Goal: Task Accomplishment & Management: Manage account settings

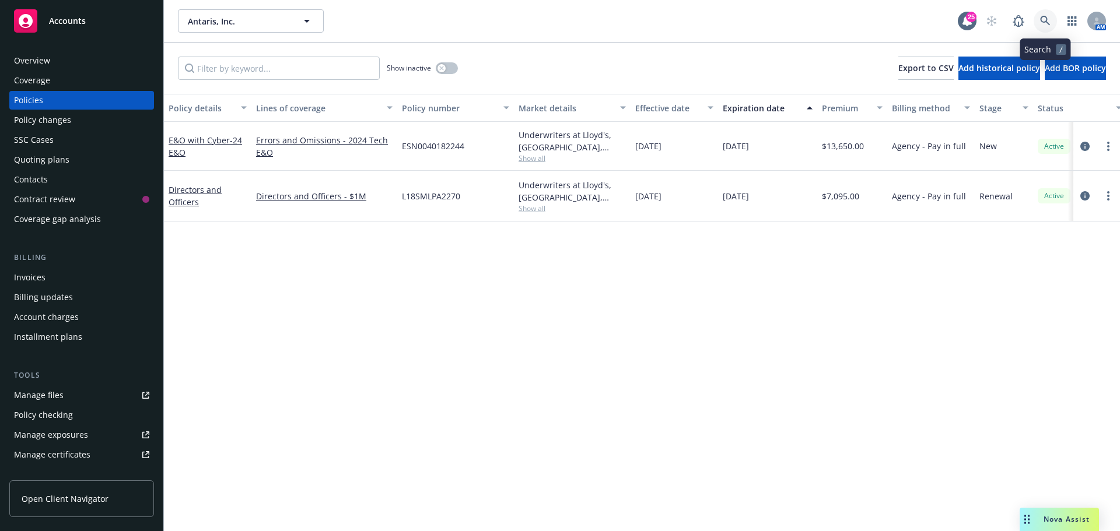
click at [1041, 20] on link at bounding box center [1045, 20] width 23 height 23
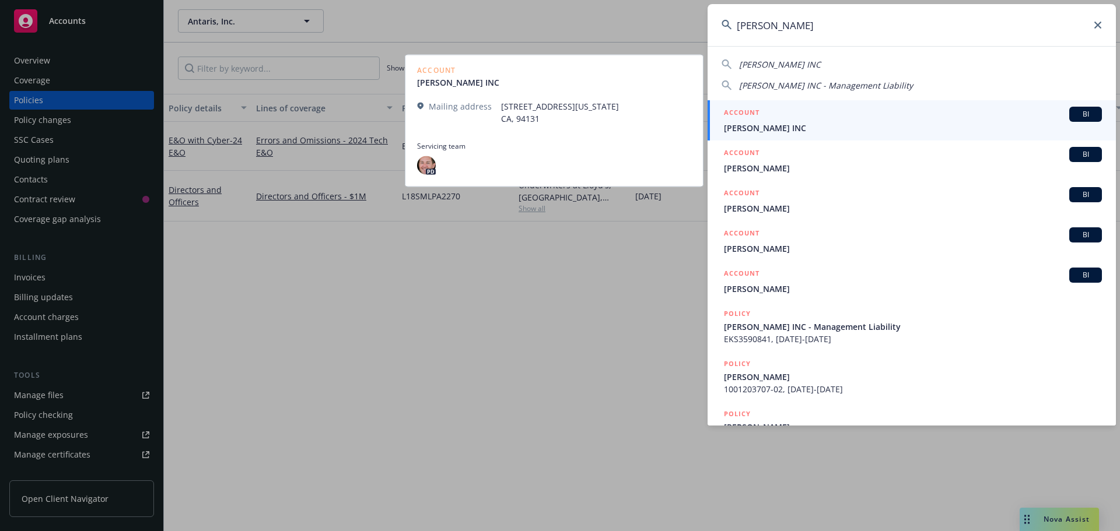
type input "[PERSON_NAME]"
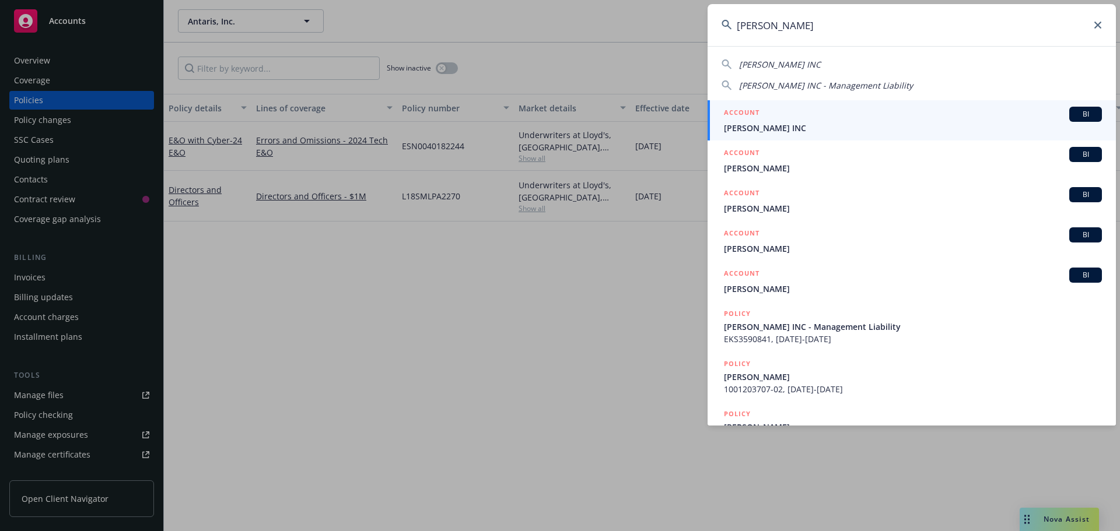
click at [760, 130] on span "[PERSON_NAME] INC" at bounding box center [913, 128] width 378 height 12
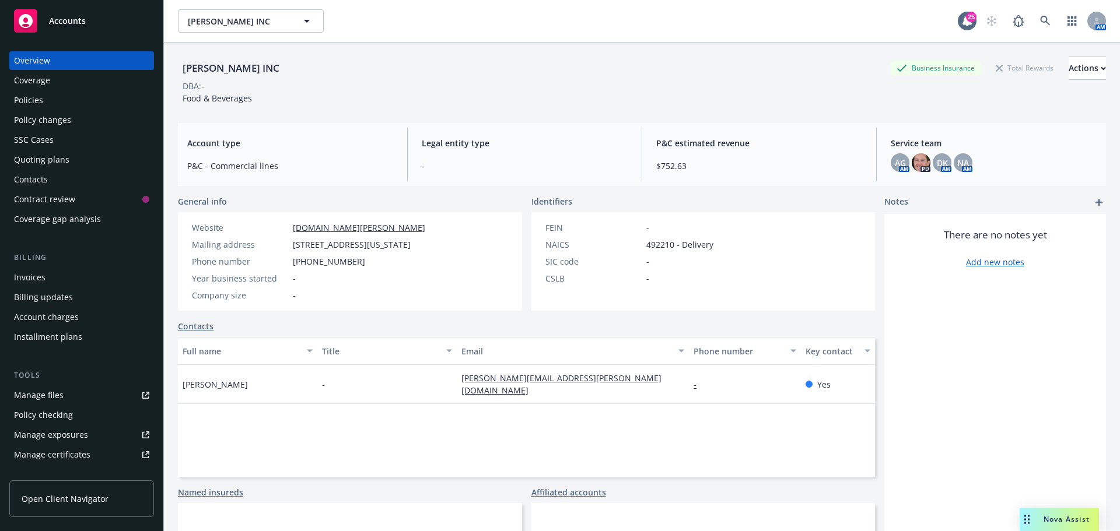
click at [52, 163] on div "Quoting plans" at bounding box center [41, 160] width 55 height 19
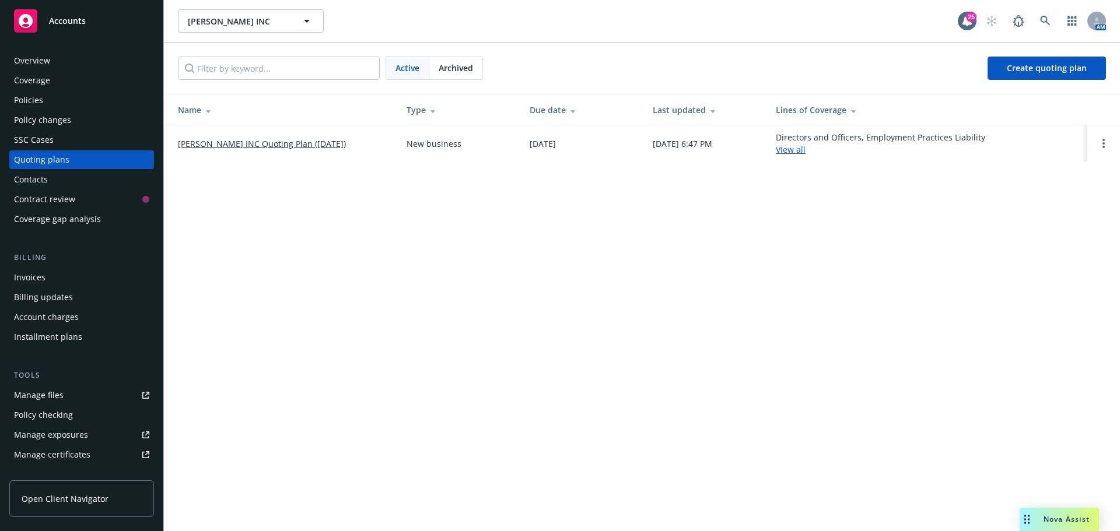
click at [261, 142] on link "[PERSON_NAME] INC Quoting Plan ([DATE])" at bounding box center [262, 144] width 168 height 12
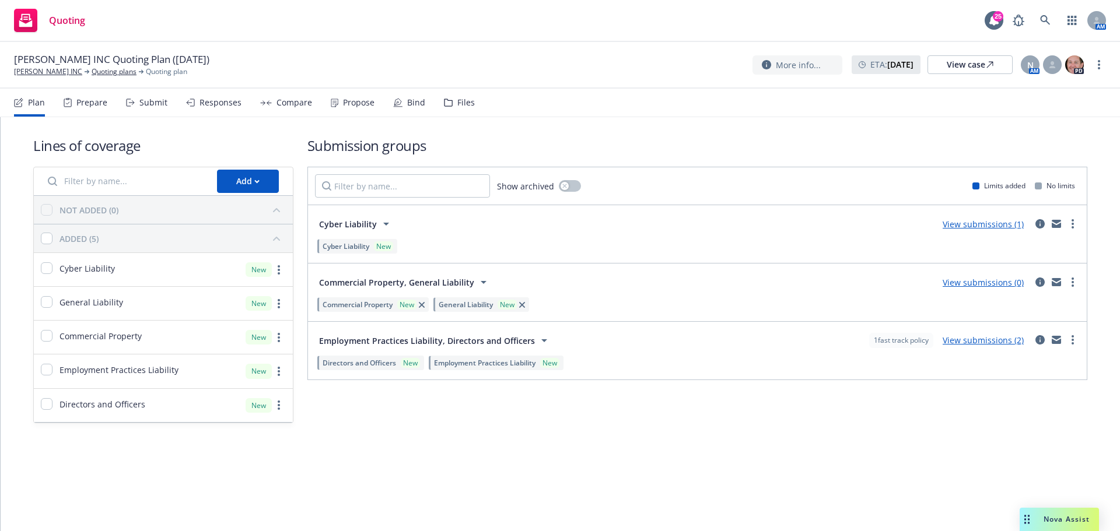
click at [459, 103] on div "Files" at bounding box center [466, 102] width 18 height 9
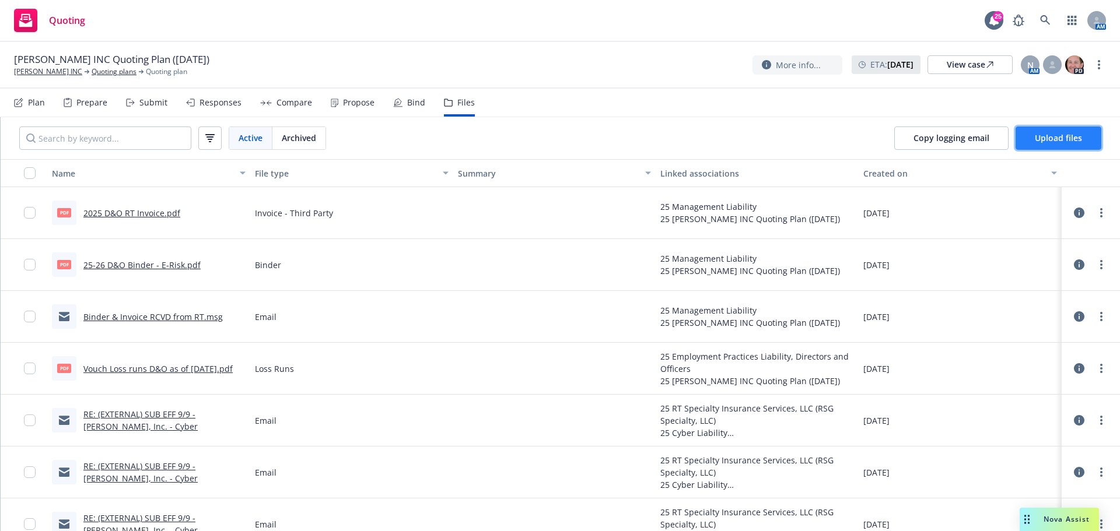
click at [1041, 139] on span "Upload files" at bounding box center [1058, 137] width 47 height 11
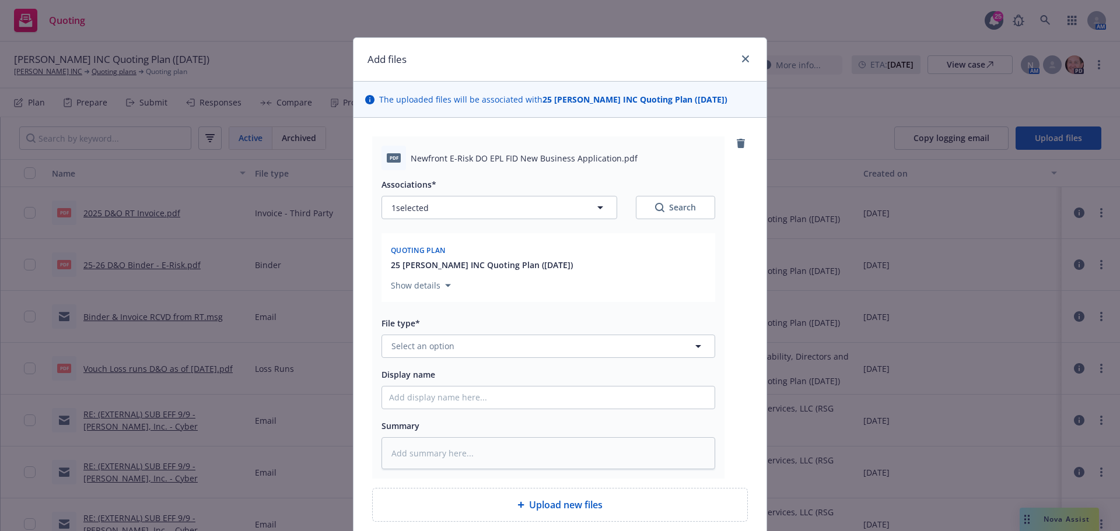
type textarea "x"
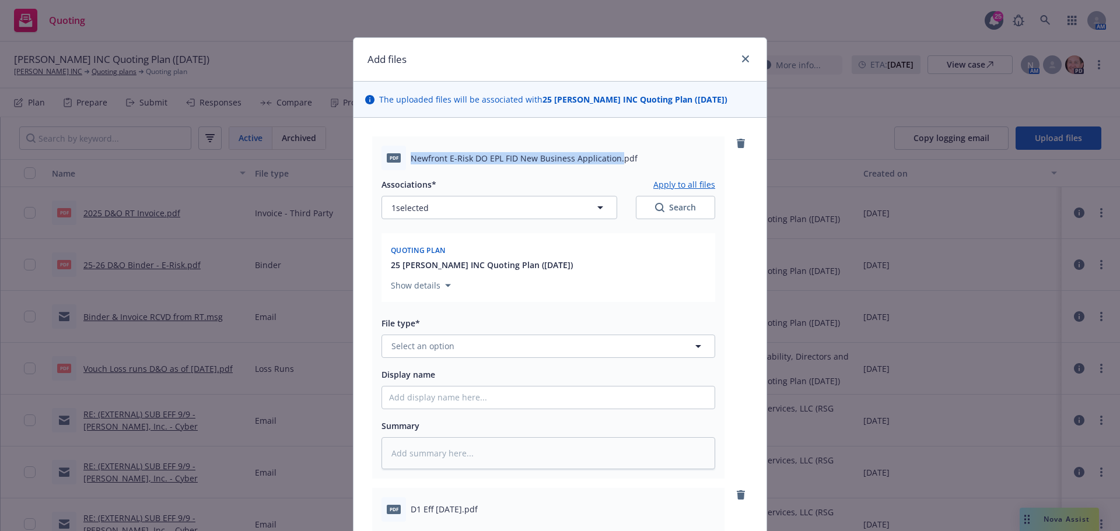
drag, startPoint x: 408, startPoint y: 158, endPoint x: 613, endPoint y: 153, distance: 205.4
click at [613, 152] on span "Newfront E-Risk DO EPL FID New Business Application.pdf" at bounding box center [524, 158] width 227 height 12
copy span "Newfront E-Risk DO EPL FID New Business Application."
click at [449, 355] on button "Select an option" at bounding box center [549, 346] width 334 height 23
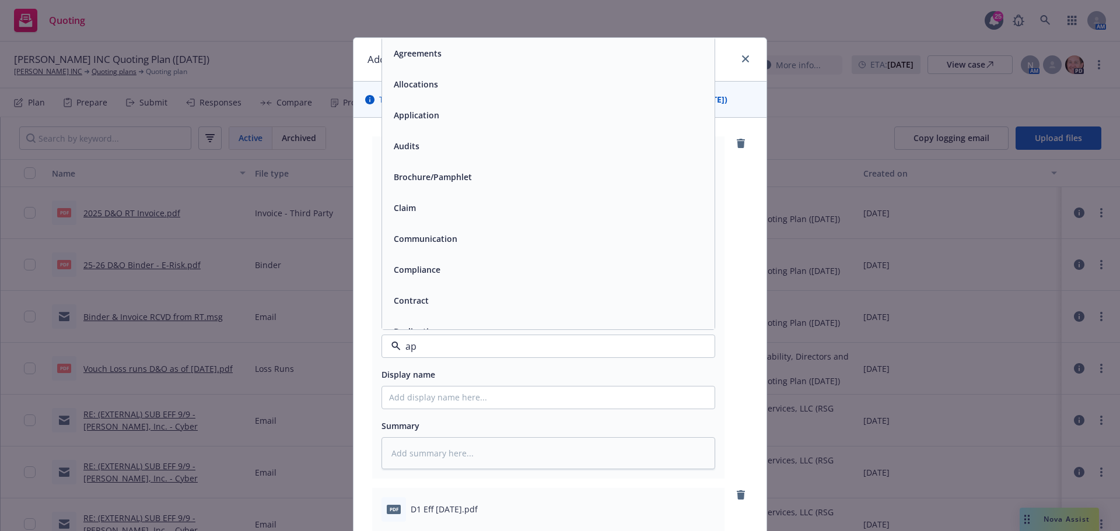
type input "app"
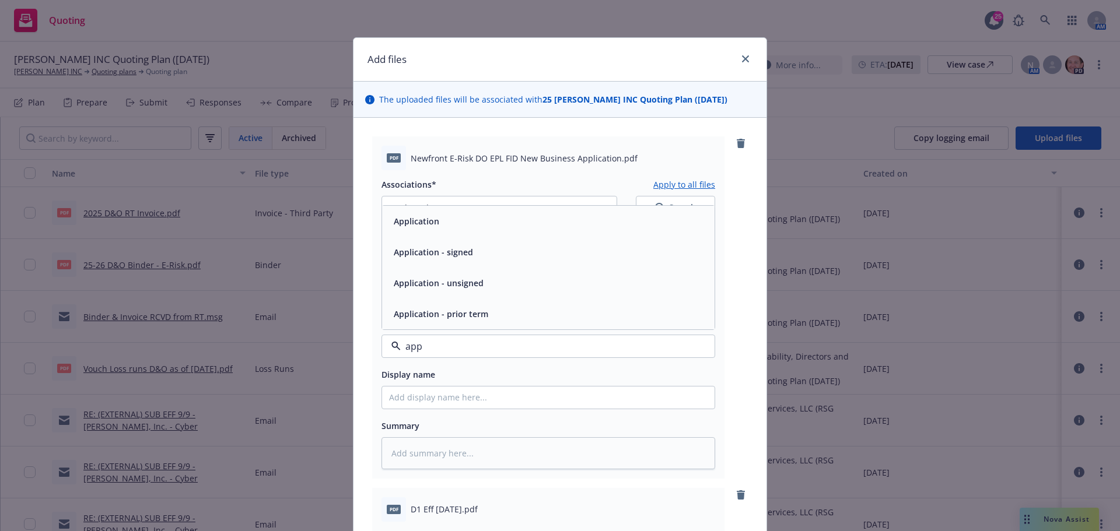
click at [467, 261] on div "Application - signed" at bounding box center [548, 252] width 333 height 31
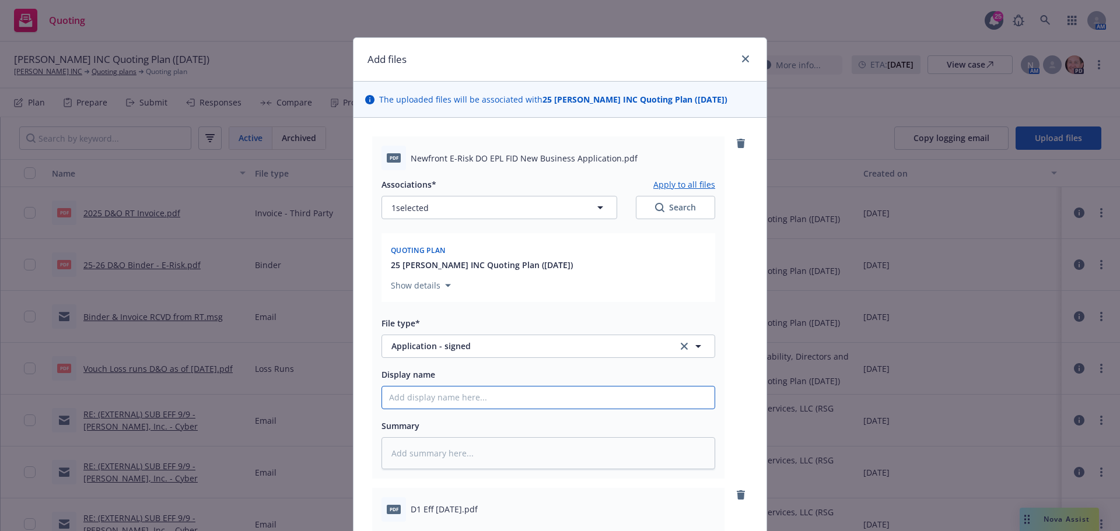
click at [415, 397] on input "Display name" at bounding box center [548, 398] width 333 height 22
type textarea "x"
type input "R"
type textarea "x"
type input "RE"
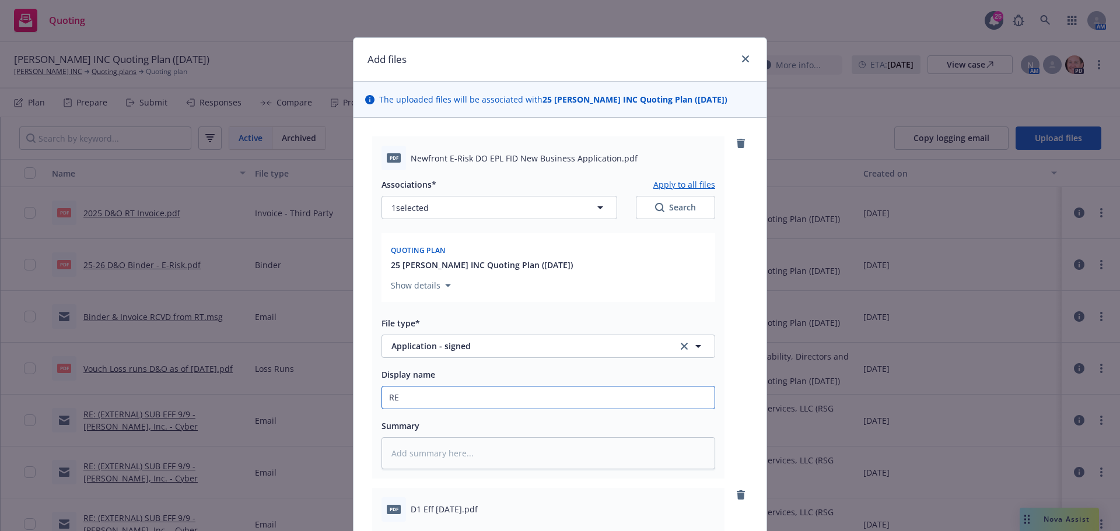
type textarea "x"
type input "RES"
type textarea "x"
type input "RESI"
type textarea "x"
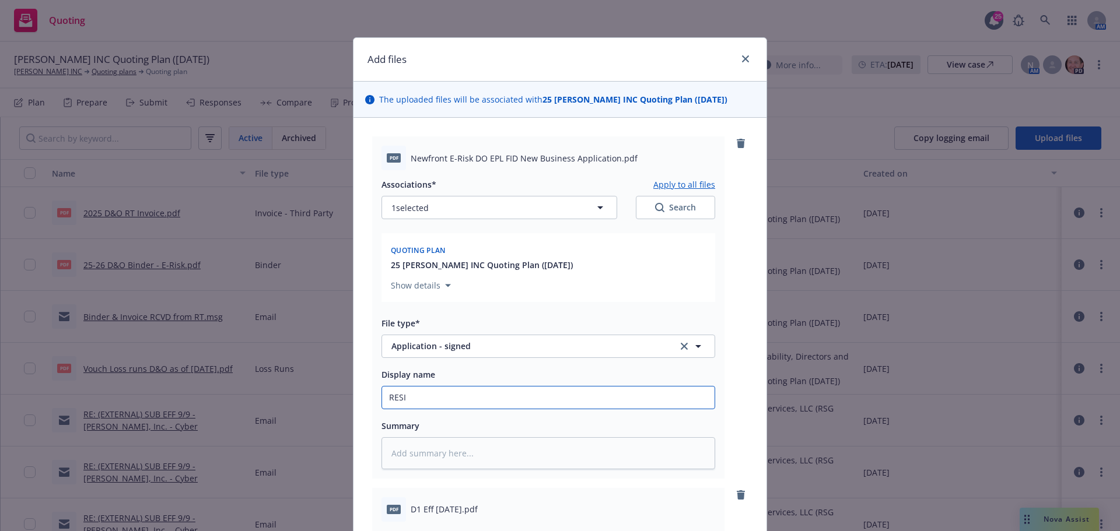
type input "RESIG"
type textarea "x"
type input "RESIGN"
type textarea "x"
type input "RESIGNE"
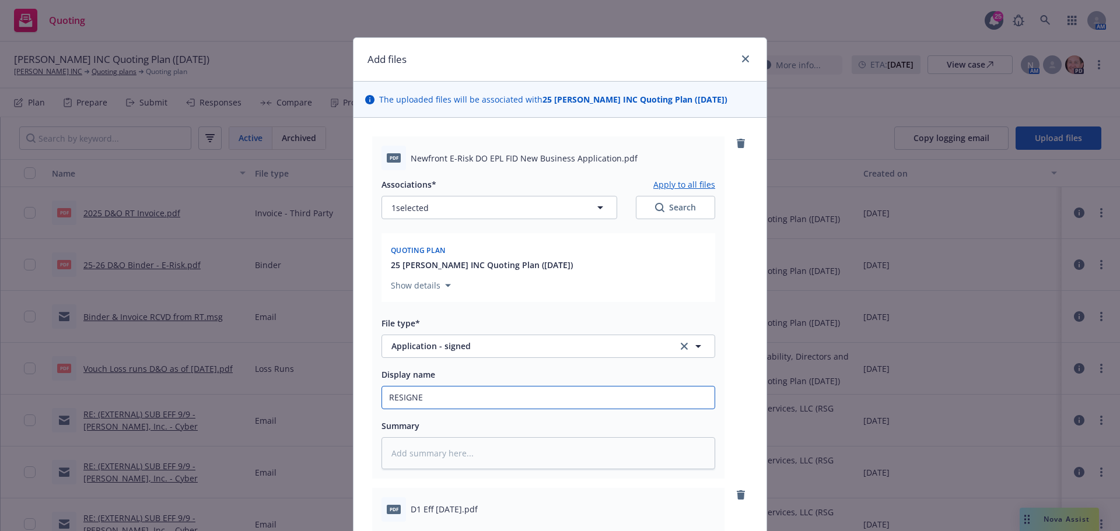
type textarea "x"
type input "RESIGNED"
type textarea "x"
type input "RESIGNED"
type textarea "x"
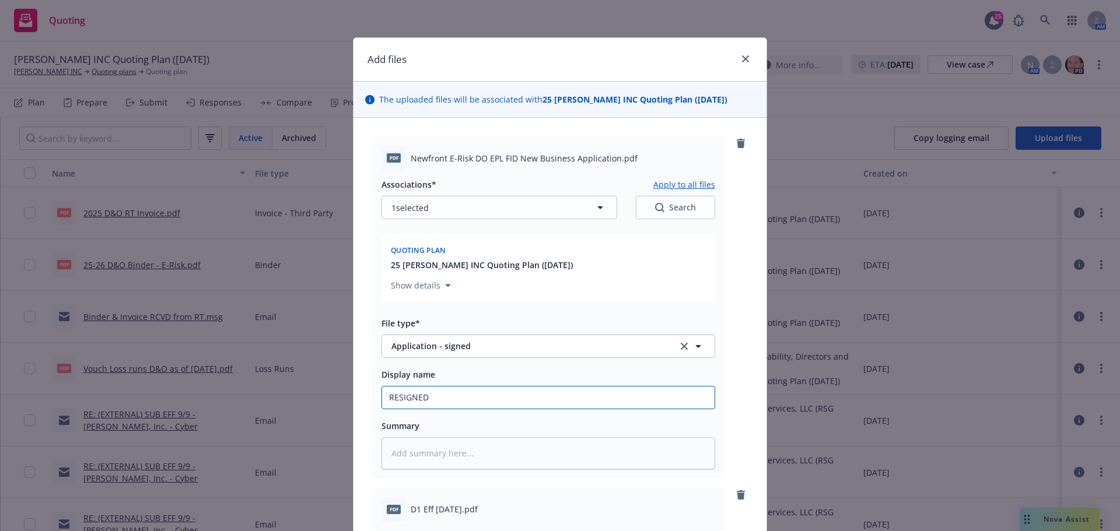
type input "RESIGNED A"
type textarea "x"
type input "RESIGNED AN"
type textarea "x"
type input "RESIGNED AND"
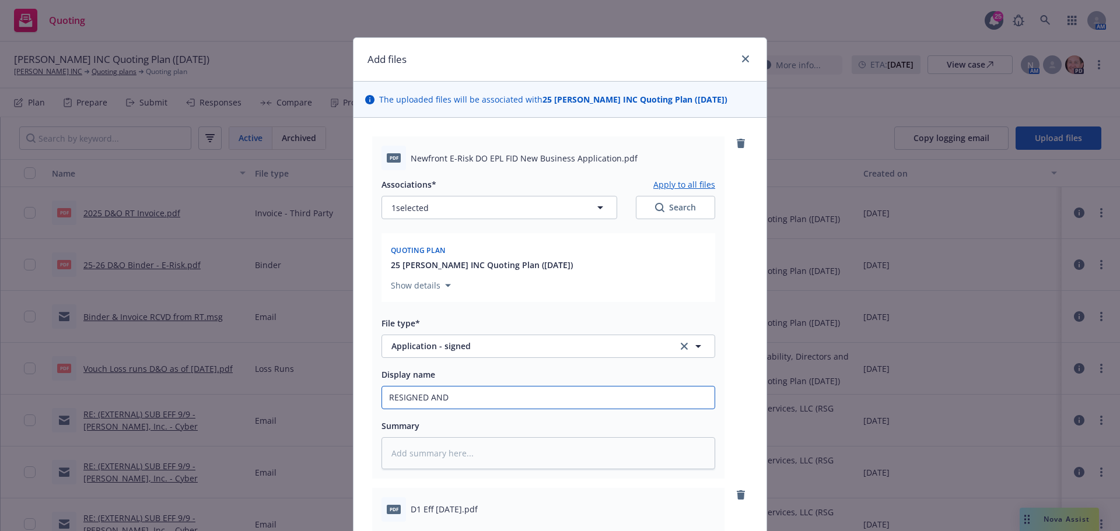
type textarea "x"
type input "RESIGNED AND"
type textarea "x"
type input "RESIGNED AND D"
type textarea "x"
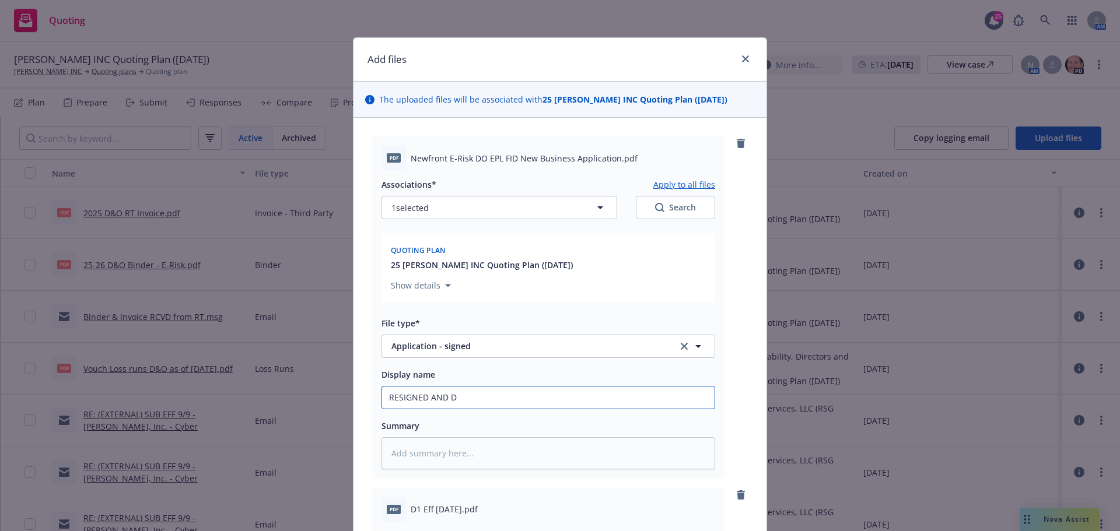
type input "RESIGNED AND DA"
type textarea "x"
type input "RESIGNED AND DAT"
type textarea "x"
type input "RESIGNED AND DATE"
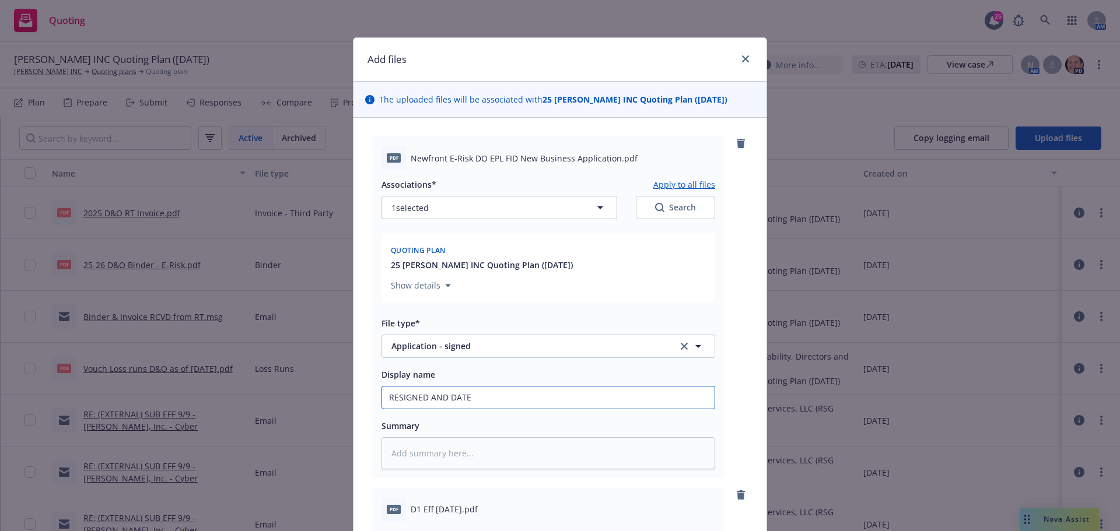
type textarea "x"
type input "RESIGNED AND DATED"
type textarea "x"
type input "RESIGNED AND DATED"
paste input "Newfront E-Risk DO EPL FID New Business Application."
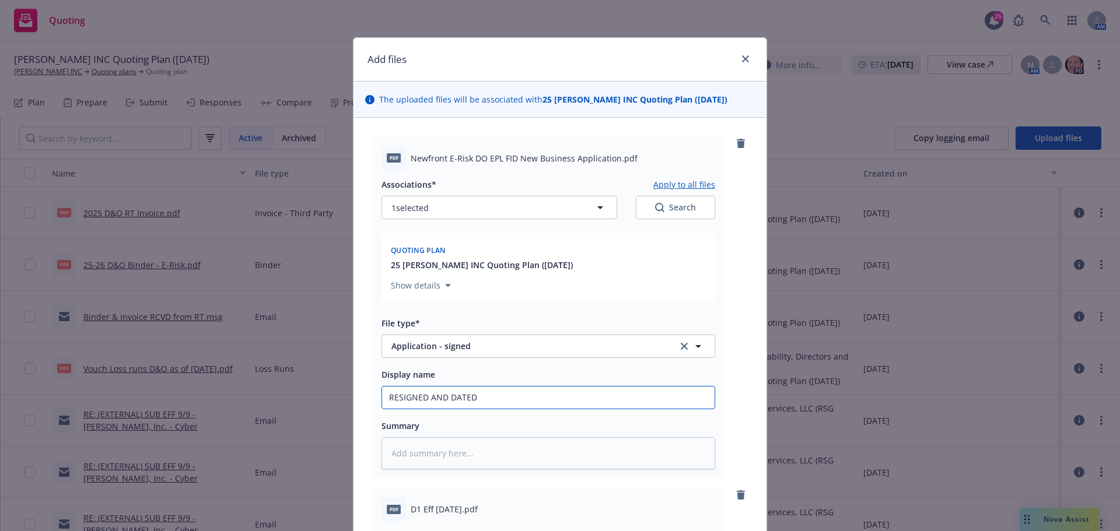
type textarea "x"
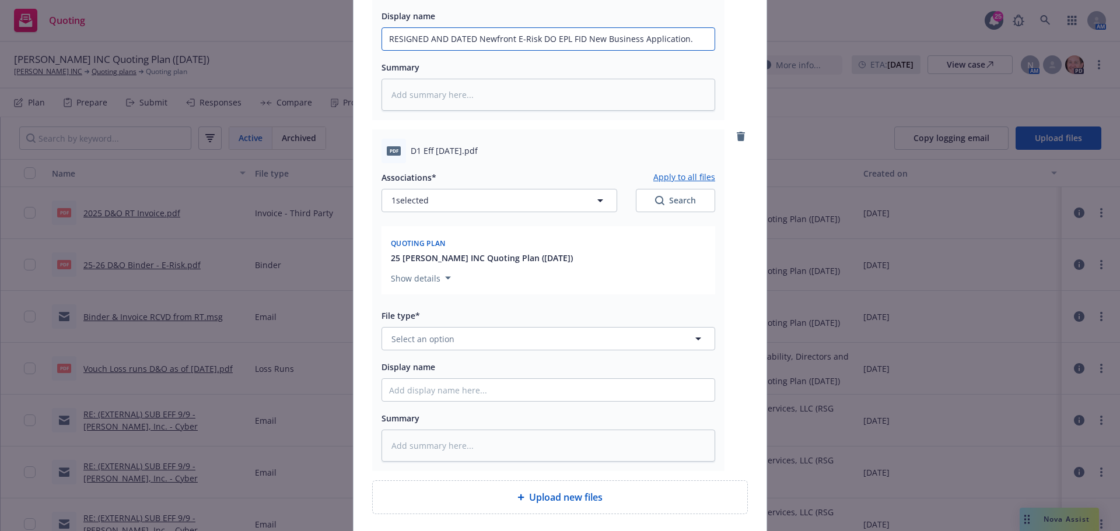
scroll to position [450, 0]
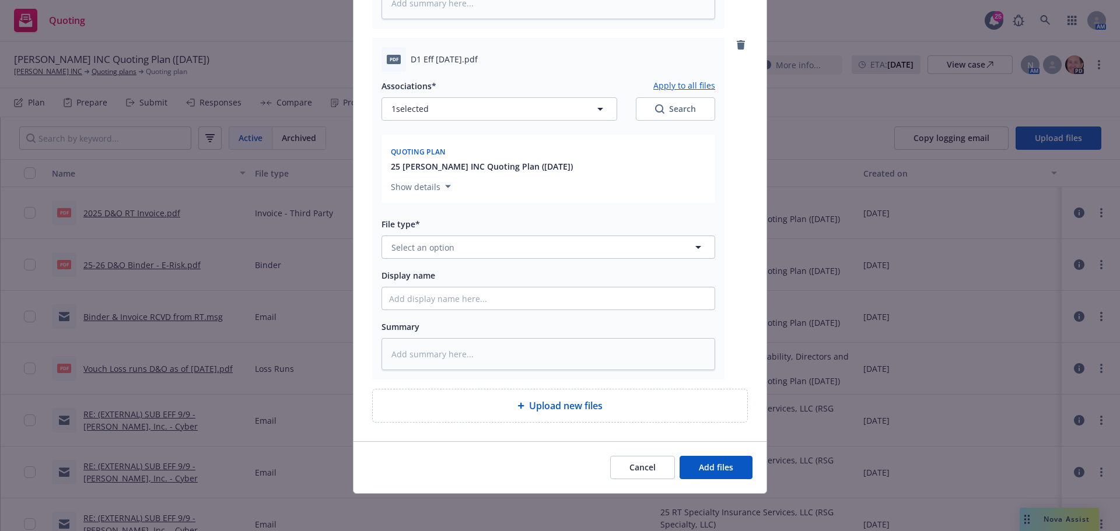
type input "RESIGNED AND DATED Newfront E-Risk DO EPL FID New Business Application."
click at [442, 245] on span "Select an option" at bounding box center [422, 248] width 63 height 12
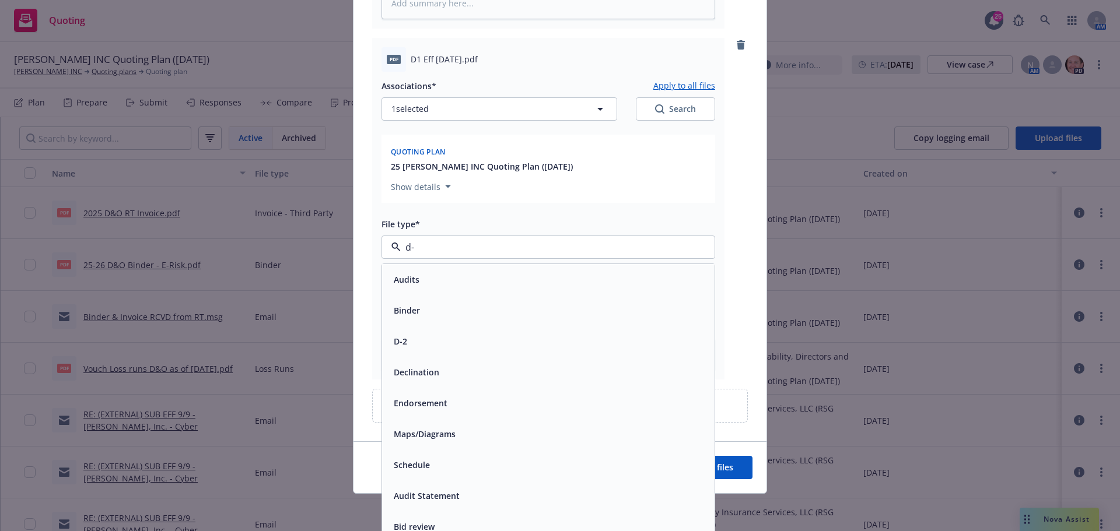
type input "d-1"
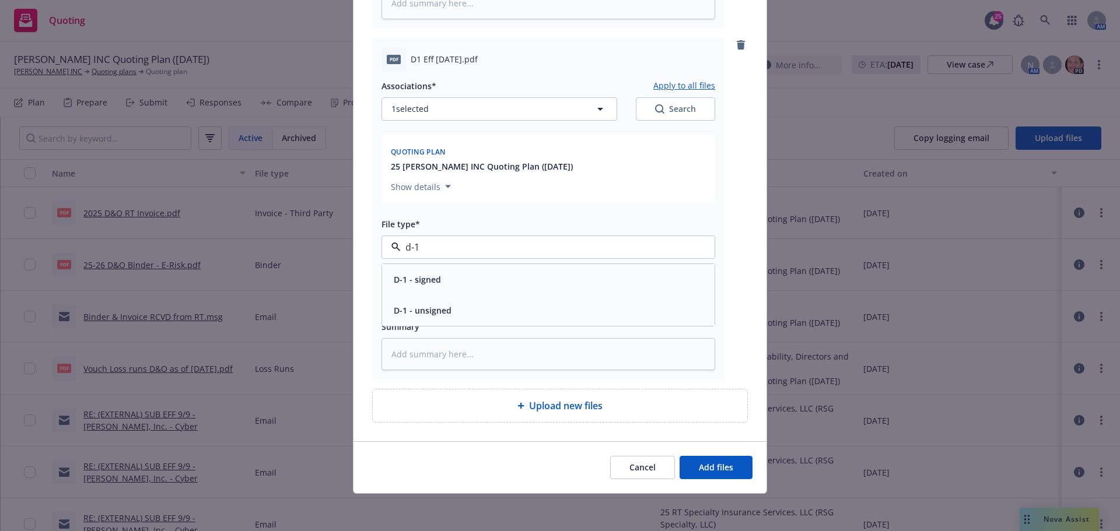
click at [422, 279] on span "D-1 - signed" at bounding box center [417, 280] width 47 height 12
click at [415, 298] on input "Display name" at bounding box center [548, 299] width 333 height 22
type textarea "x"
type input "S"
type textarea "x"
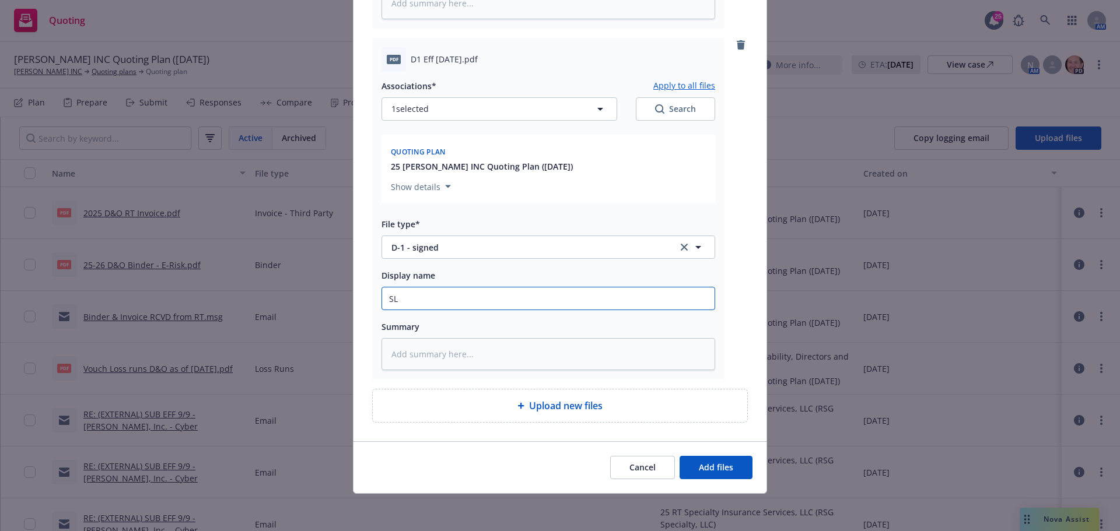
type input "SLA"
type textarea "x"
type input "SLA"
type textarea "x"
type input "SLA D"
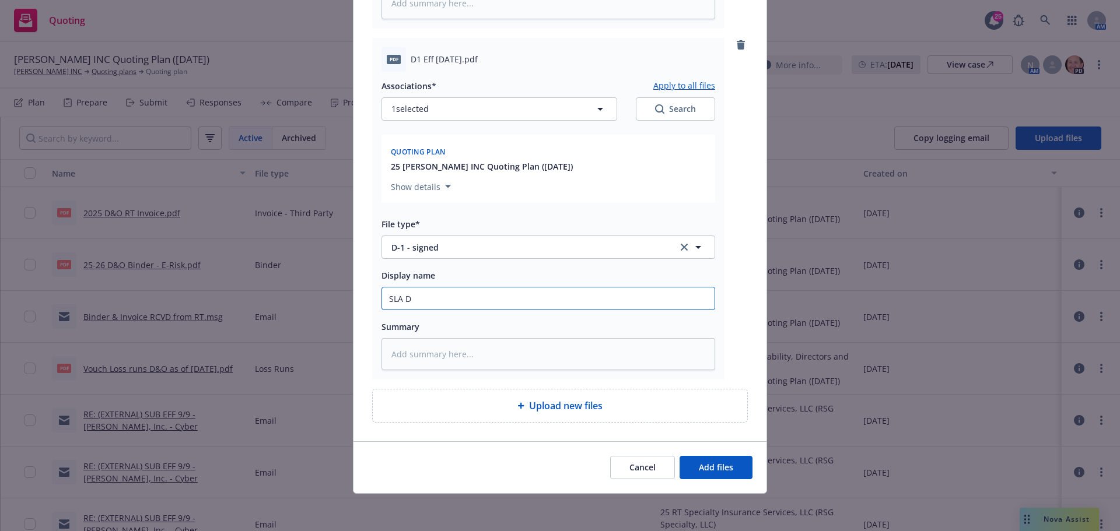
type textarea "x"
type input "SLA D-"
type textarea "x"
type input "SLA D-1"
type textarea "x"
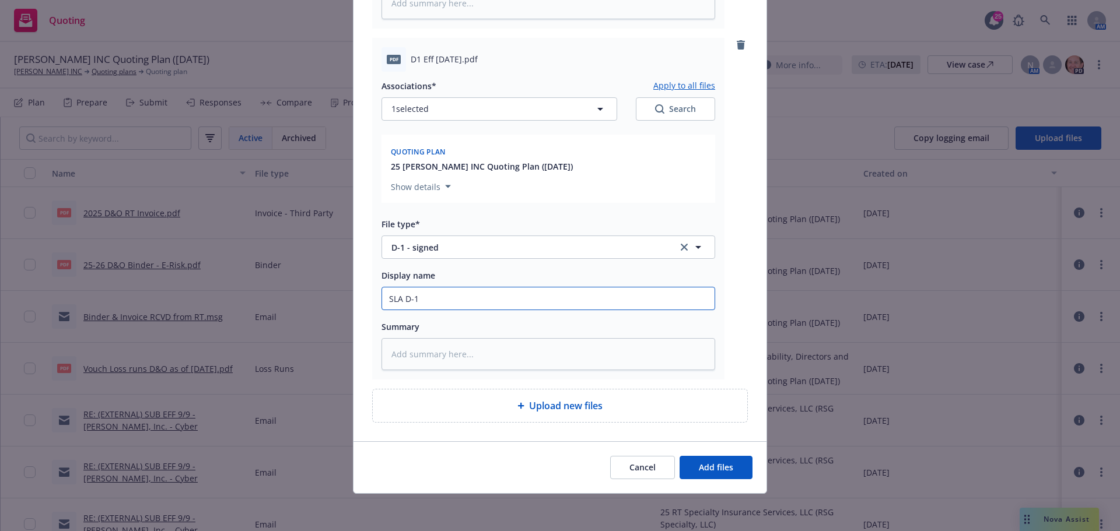
type input "SLA D-1"
type textarea "x"
type input "SLA D-1 f"
type textarea "x"
type input "SLA D-1 fo"
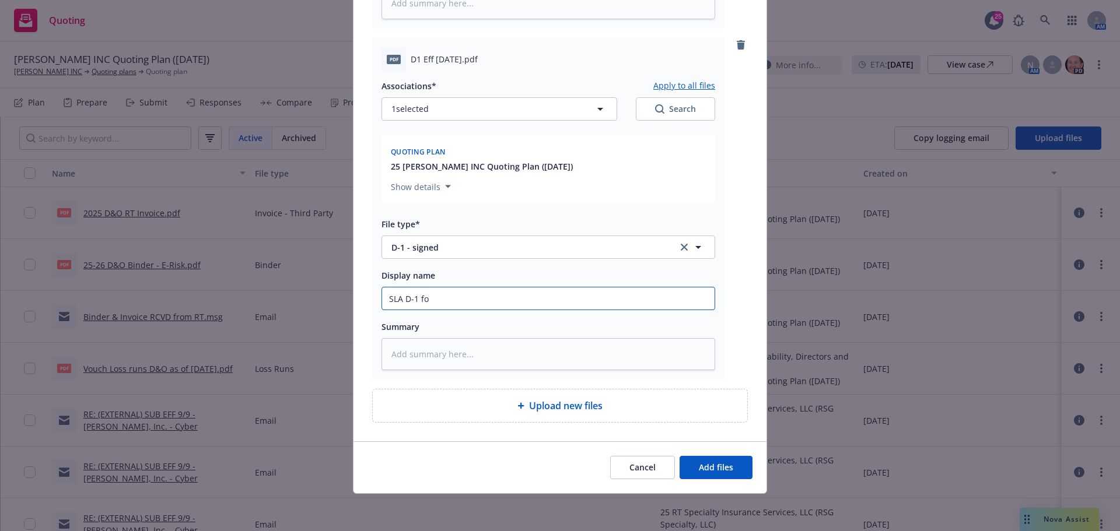
type textarea "x"
type input "SLA D-1 for"
type textarea "x"
type input "SLA D-1 form"
click at [724, 463] on span "Add files" at bounding box center [716, 467] width 34 height 11
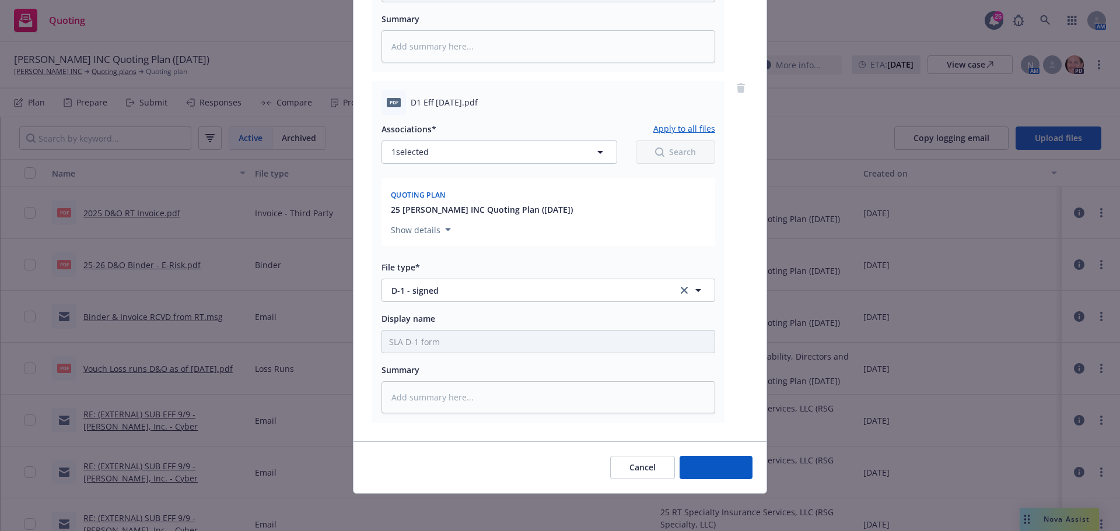
scroll to position [407, 0]
type textarea "x"
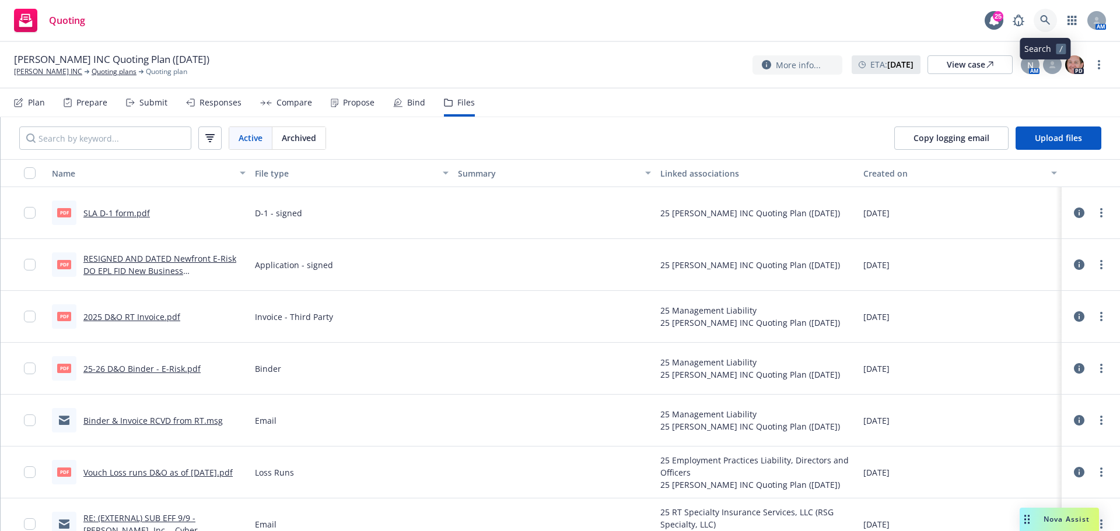
click at [1049, 15] on link at bounding box center [1045, 20] width 23 height 23
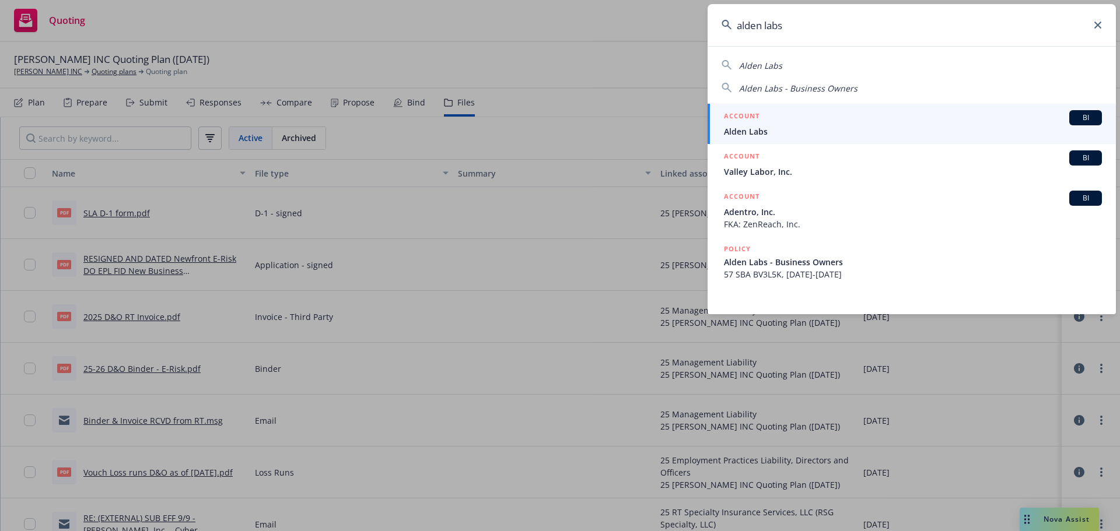
type input "alden labs"
click at [752, 135] on span "Alden Labs" at bounding box center [913, 131] width 378 height 12
